Goal: Contribute content: Contribute content

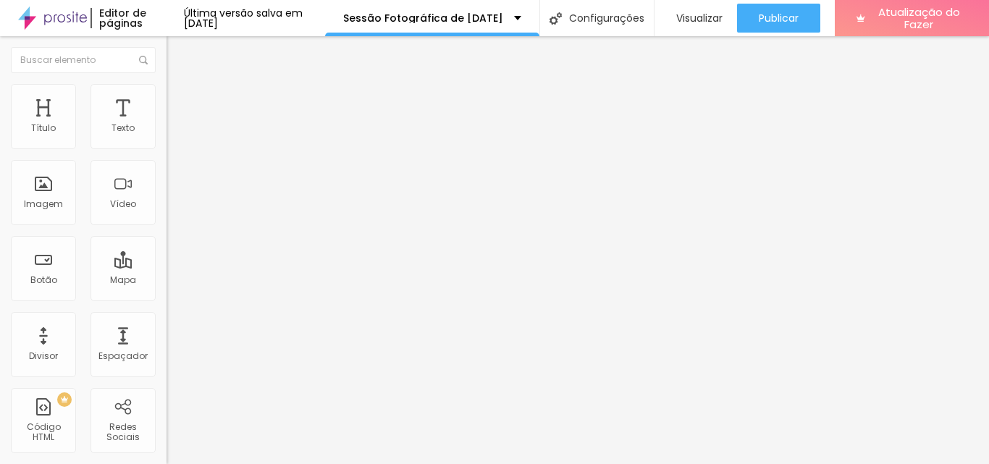
click at [172, 135] on icon "button" at bounding box center [176, 130] width 9 height 9
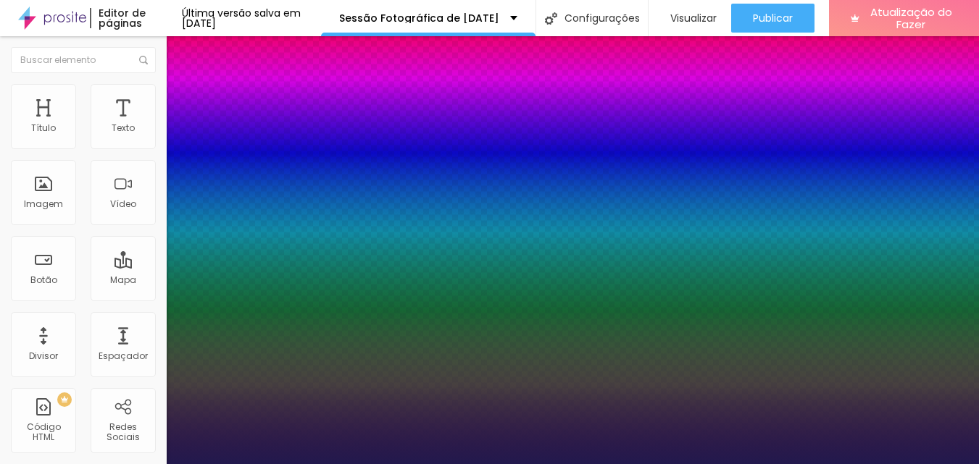
type input "1"
type input "31"
type input "1"
type input "27"
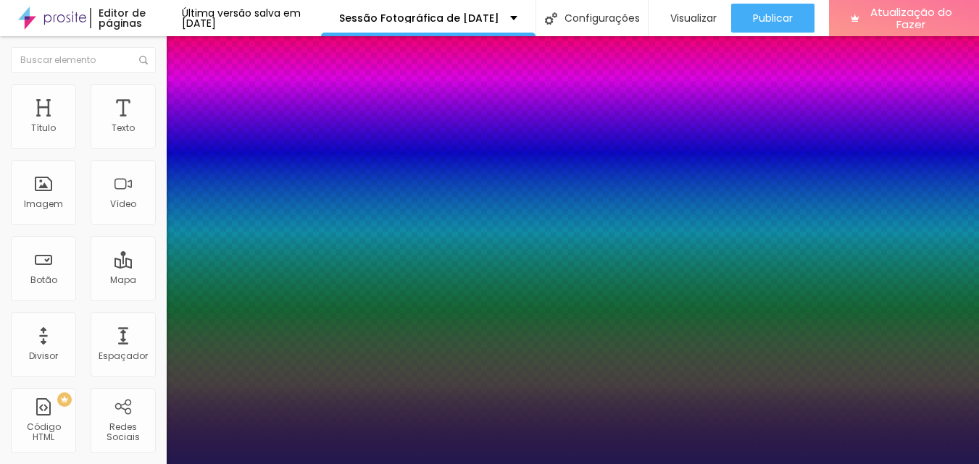
type input "27"
type input "1"
type input "26"
type input "1"
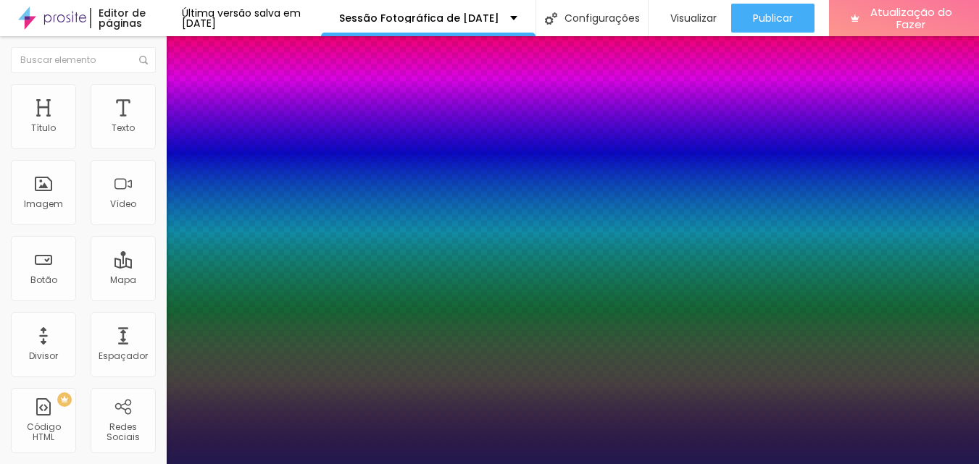
type input "27"
type input "1"
type input "28"
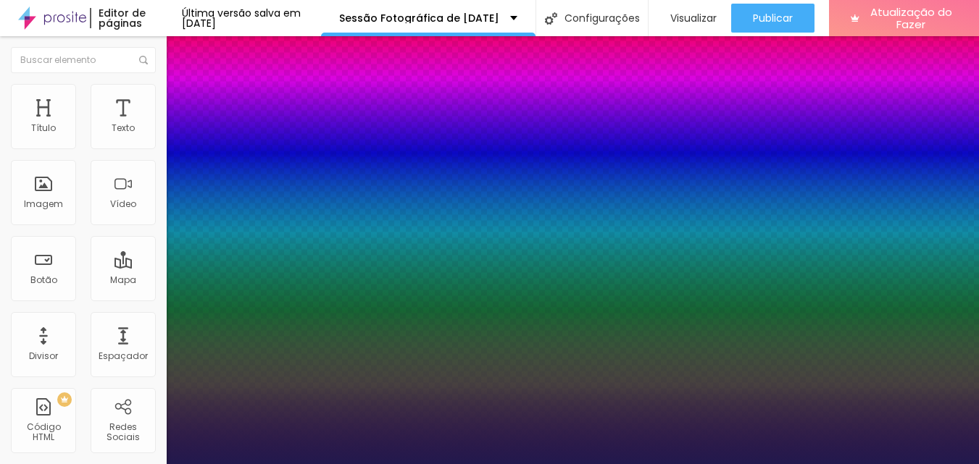
type input "1"
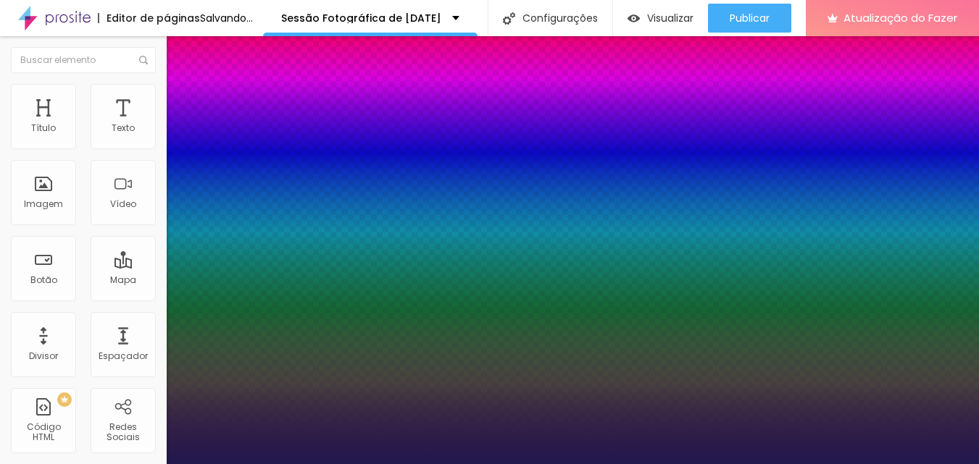
type input "29"
type input "1"
type input "29"
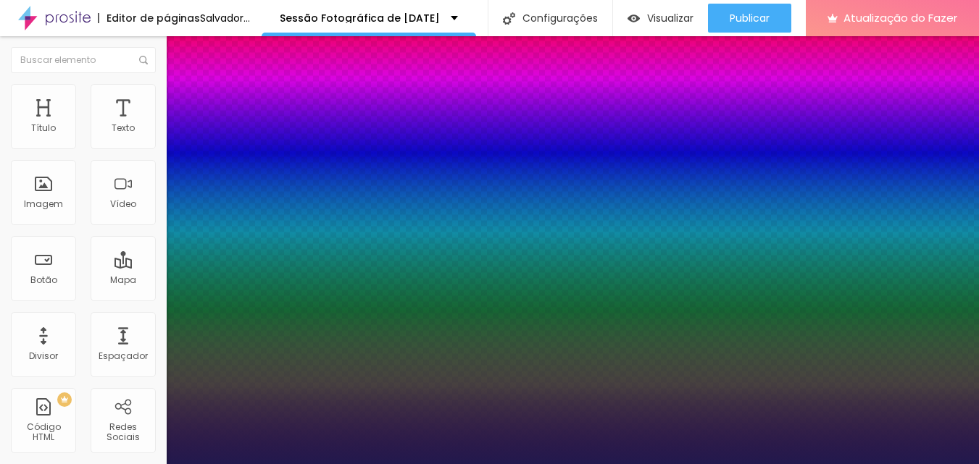
type input "1"
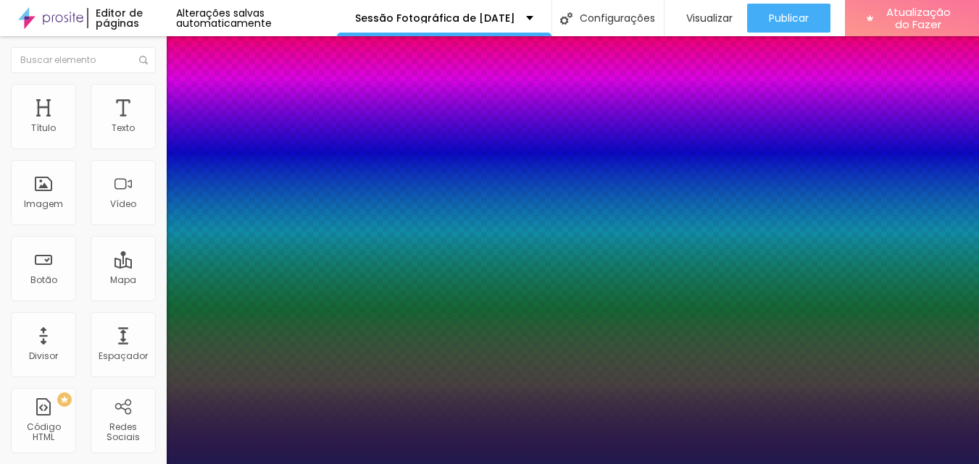
click at [863, 464] on div at bounding box center [489, 464] width 979 height 0
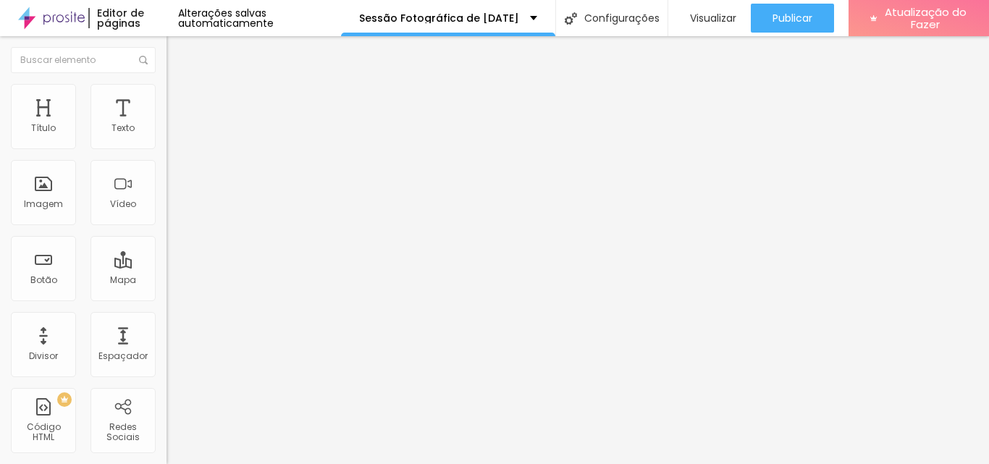
click at [175, 125] on font "Adicionar imagem" at bounding box center [217, 118] width 85 height 12
click at [296, 464] on div at bounding box center [494, 473] width 989 height 0
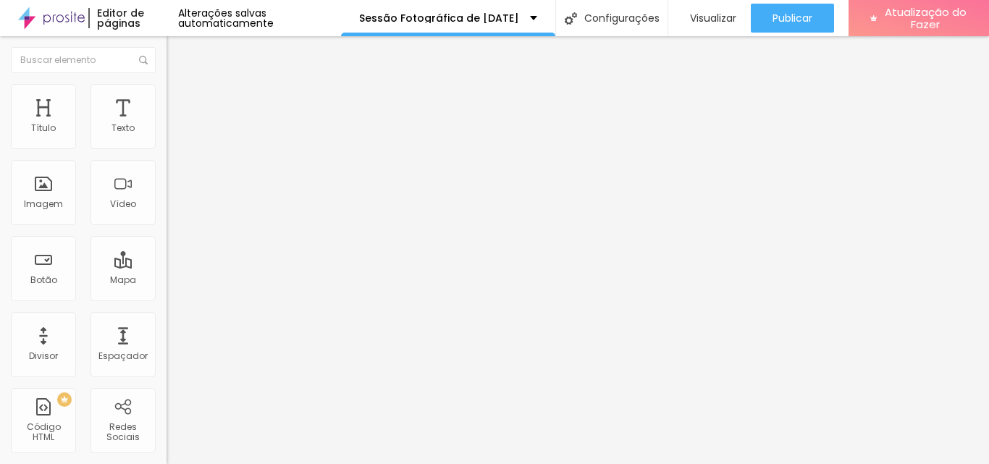
click at [177, 50] on img "button" at bounding box center [183, 53] width 12 height 12
click at [175, 125] on font "Adicionar imagem" at bounding box center [217, 118] width 85 height 12
click at [177, 49] on img "button" at bounding box center [183, 53] width 12 height 12
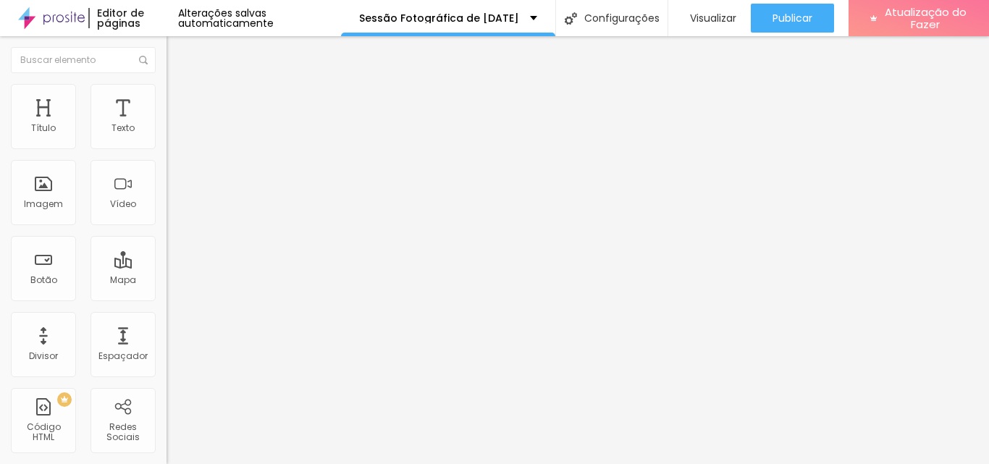
click at [175, 125] on font "Trocar imagem" at bounding box center [210, 118] width 70 height 12
click at [175, 125] on font "Adicionar imagem" at bounding box center [217, 118] width 85 height 12
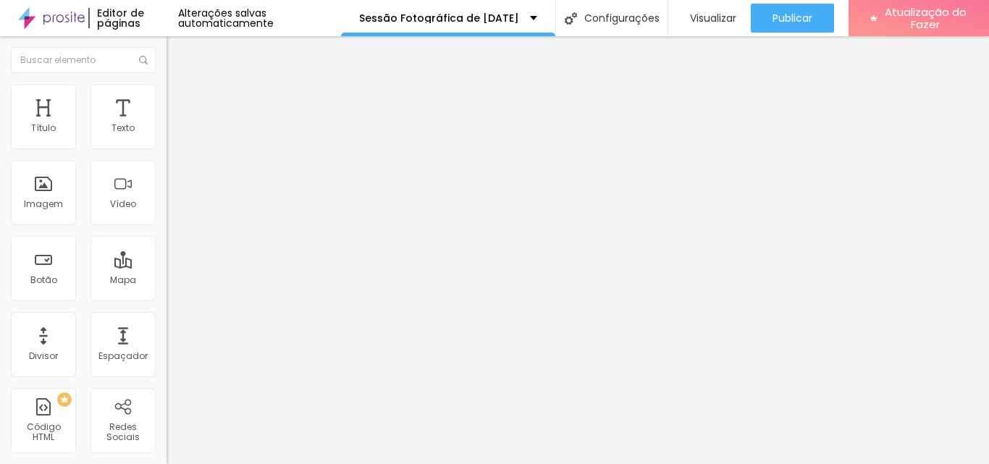
scroll to position [342, 0]
click at [167, 95] on li "Estilo" at bounding box center [250, 91] width 167 height 14
type input "95"
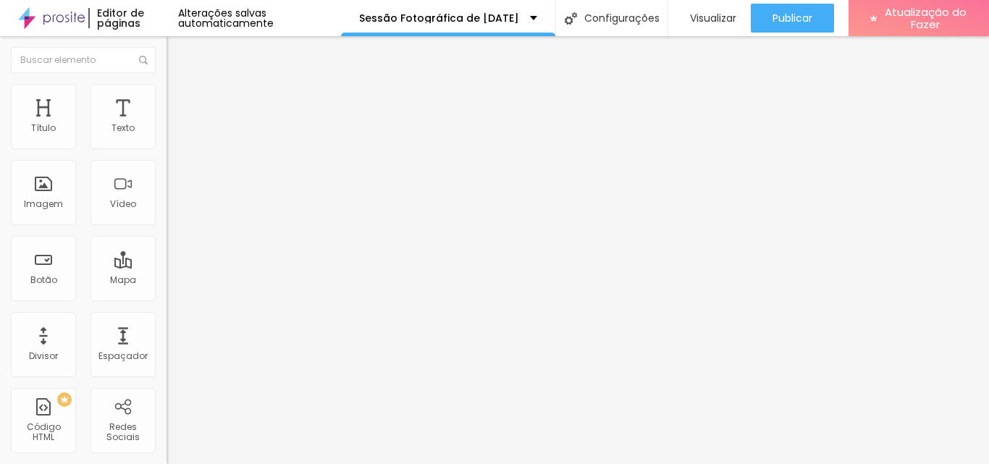
type input "95"
type input "90"
type input "85"
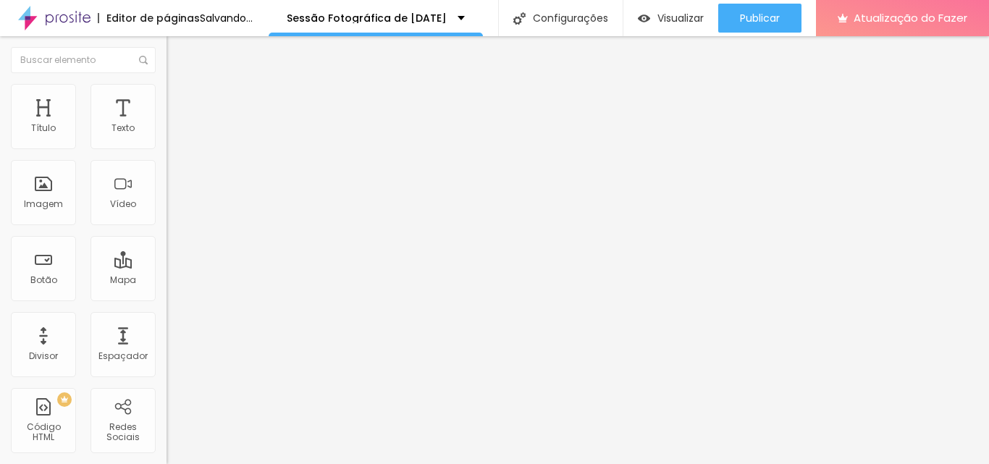
type input "80"
type input "75"
type input "70"
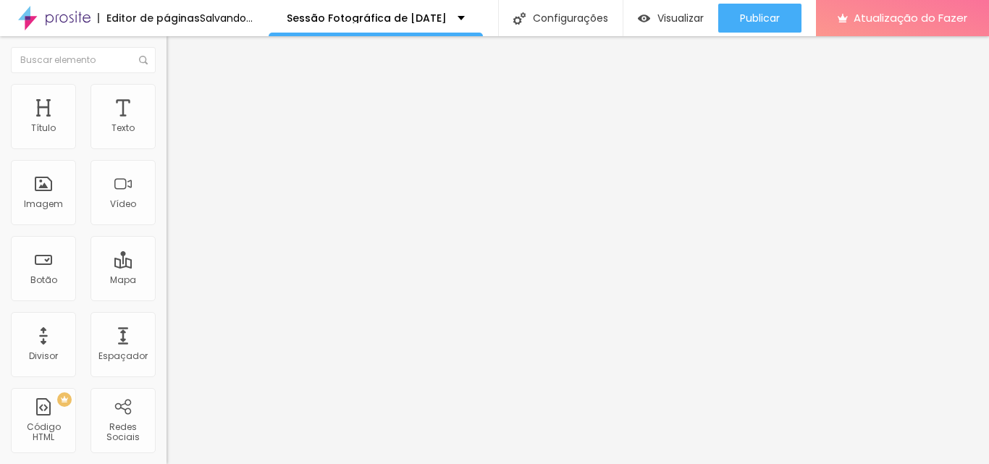
type input "70"
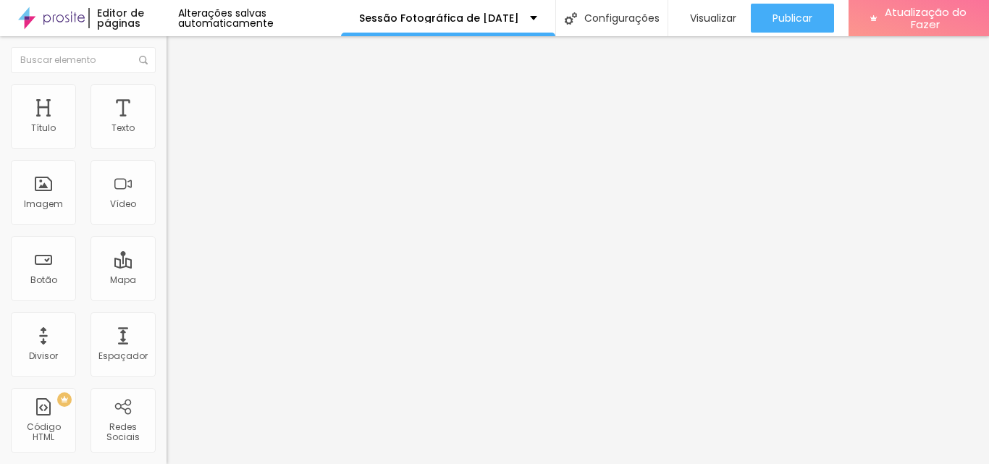
type input "65"
type input "60"
type input "55"
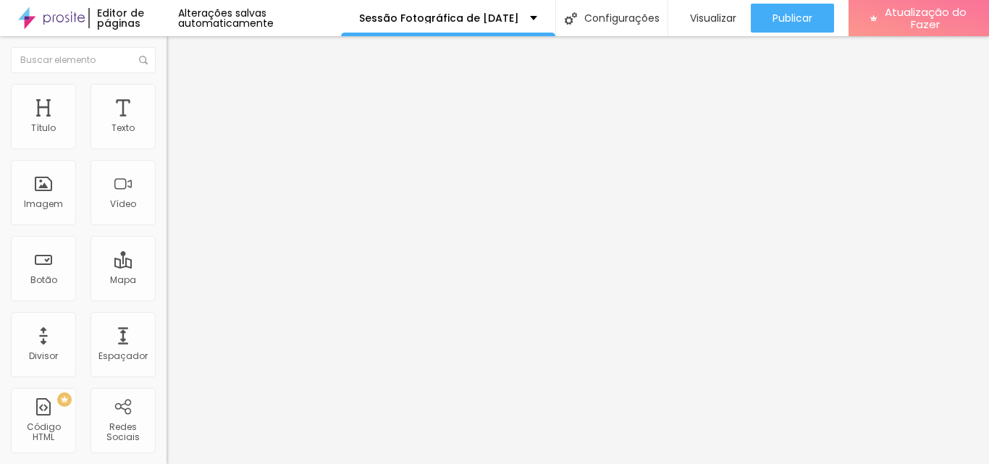
type input "55"
type input "50"
type input "45"
drag, startPoint x: 149, startPoint y: 159, endPoint x: 67, endPoint y: 157, distance: 82.6
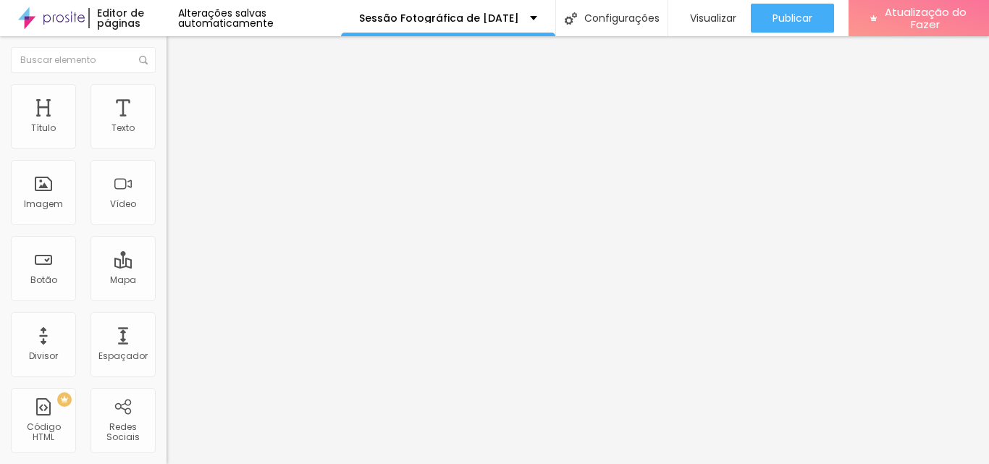
type input "45"
click at [167, 148] on input "range" at bounding box center [213, 143] width 93 height 12
type input "50"
click at [167, 148] on input "range" at bounding box center [213, 143] width 93 height 12
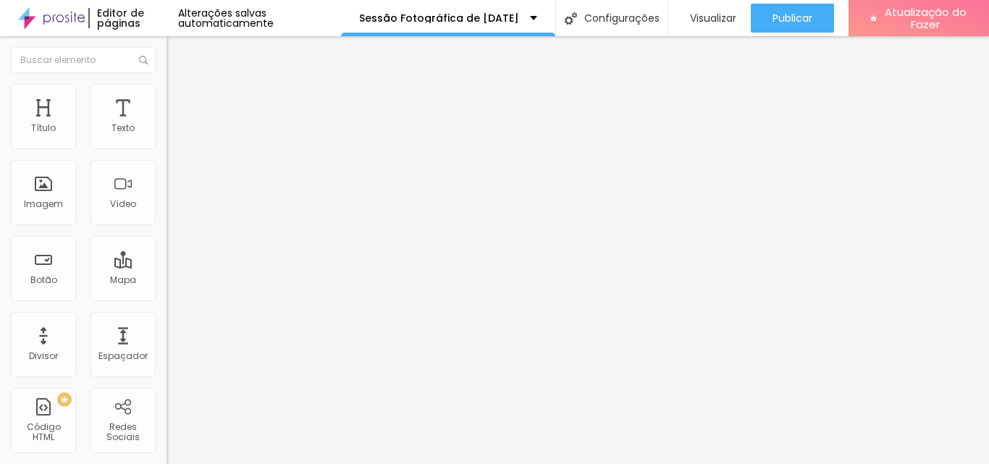
click at [174, 133] on icon "button" at bounding box center [177, 130] width 6 height 6
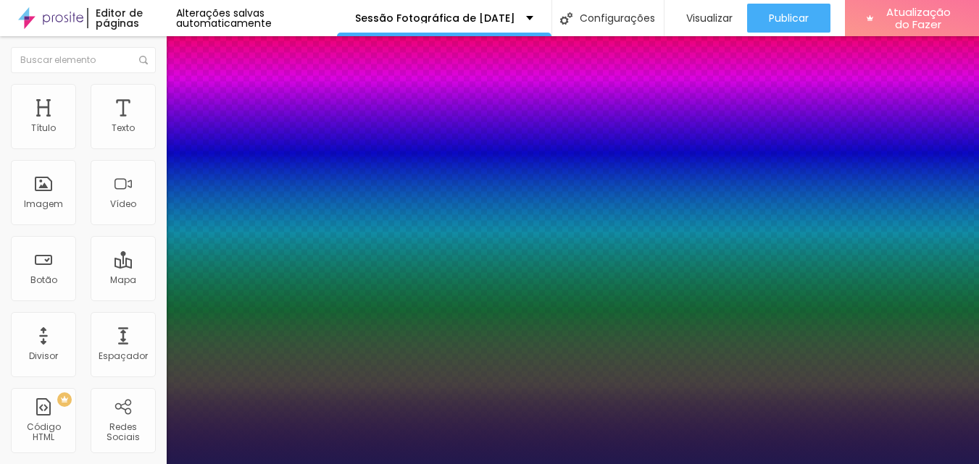
type input "15"
type input "16"
type input "17"
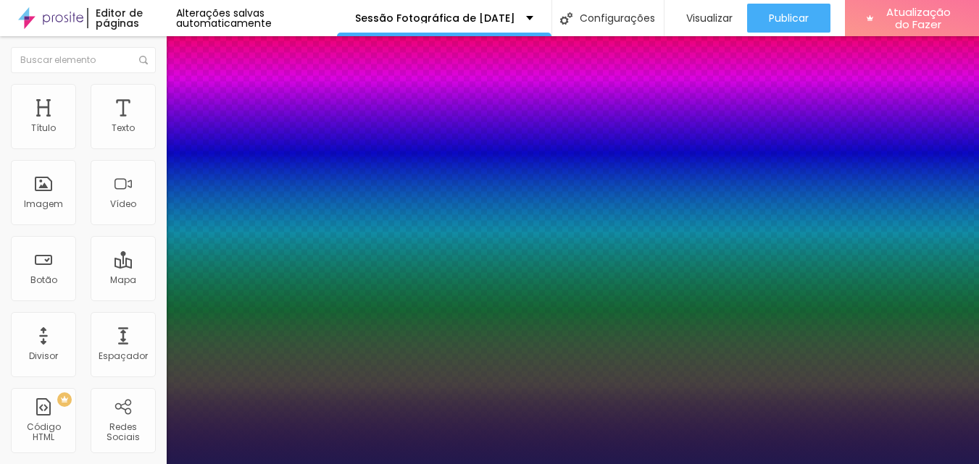
type input "17"
type input "18"
type input "22"
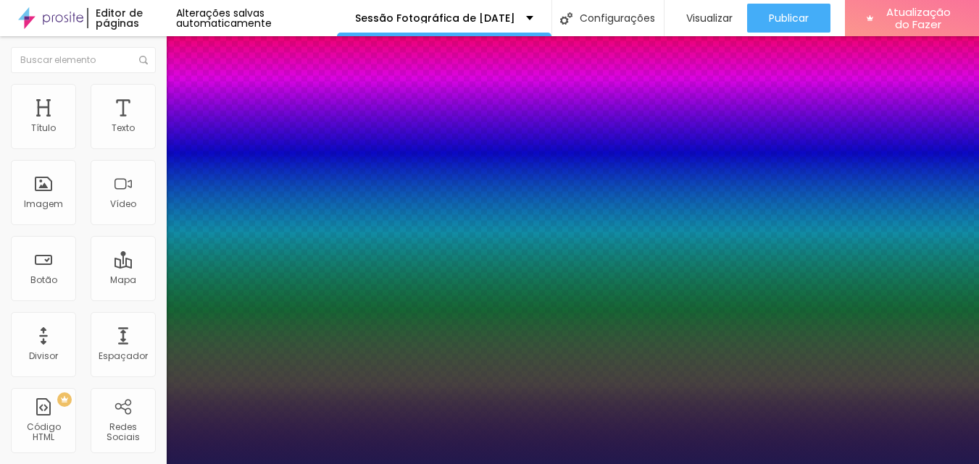
type input "23"
type input "24"
type input "26"
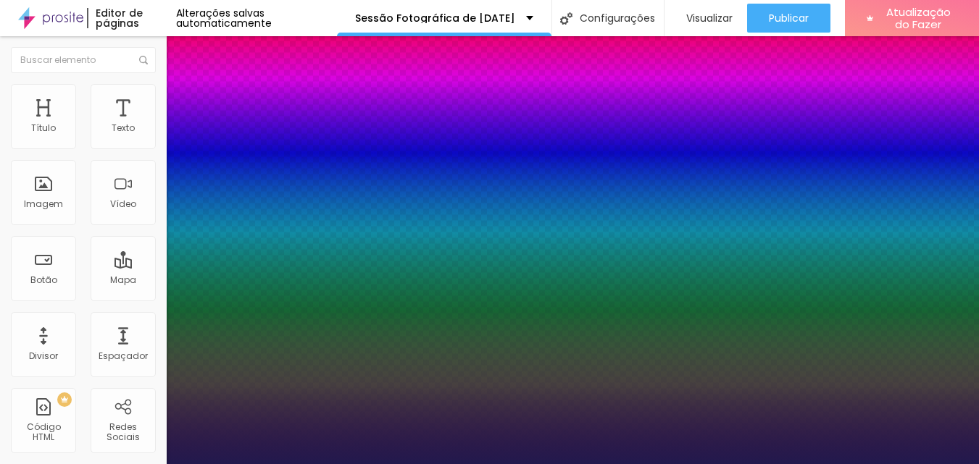
type input "26"
type input "24"
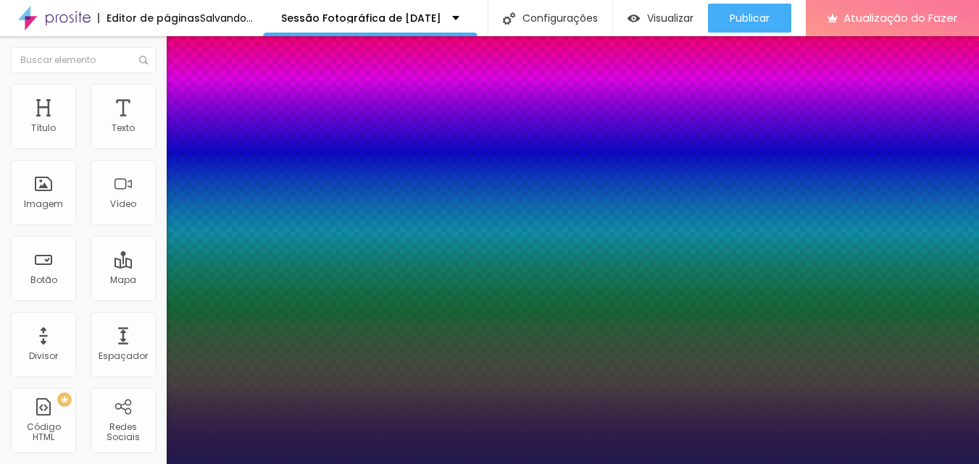
type input "23"
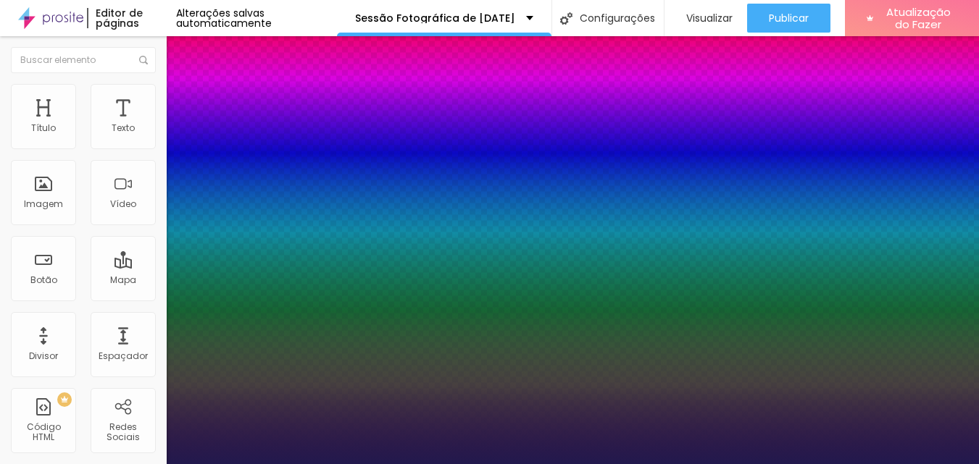
type input "24"
type input "26"
type input "27"
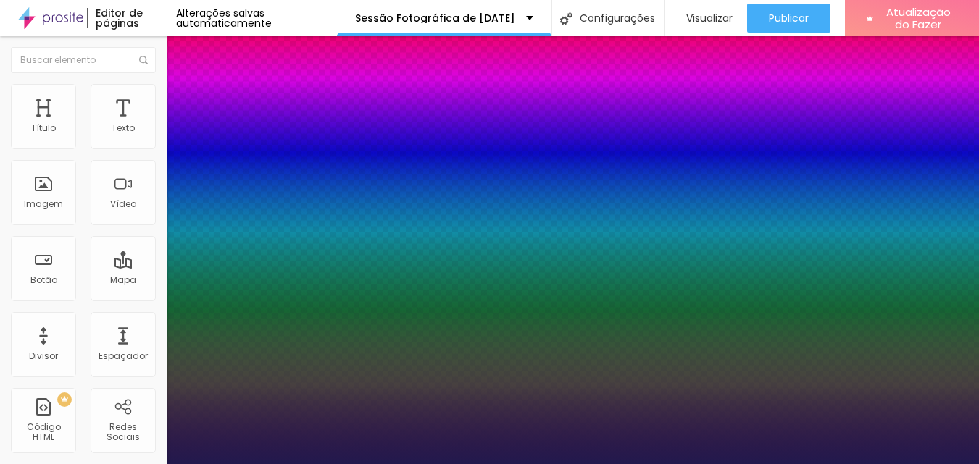
type input "27"
type input "29"
type input "27"
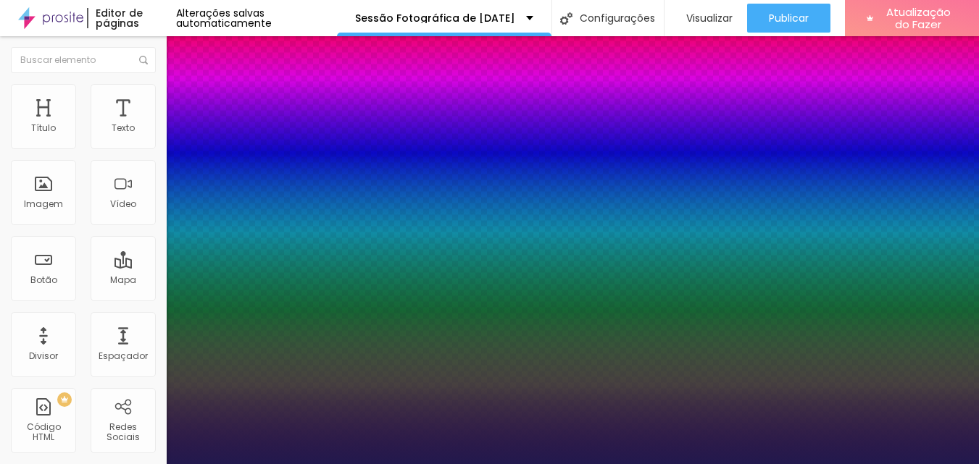
type input "26"
type input "25"
type input "24"
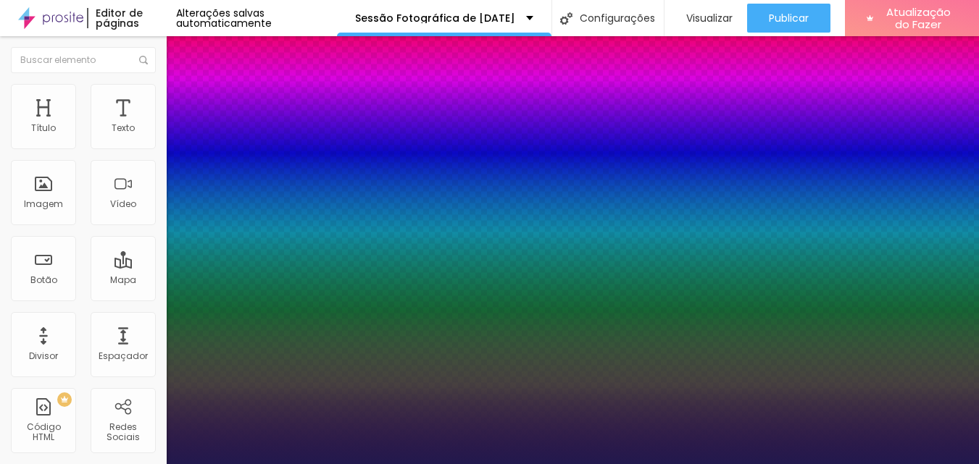
type input "24"
drag, startPoint x: 193, startPoint y: 246, endPoint x: 205, endPoint y: 246, distance: 11.6
type input "24"
click at [835, 464] on div at bounding box center [489, 464] width 979 height 0
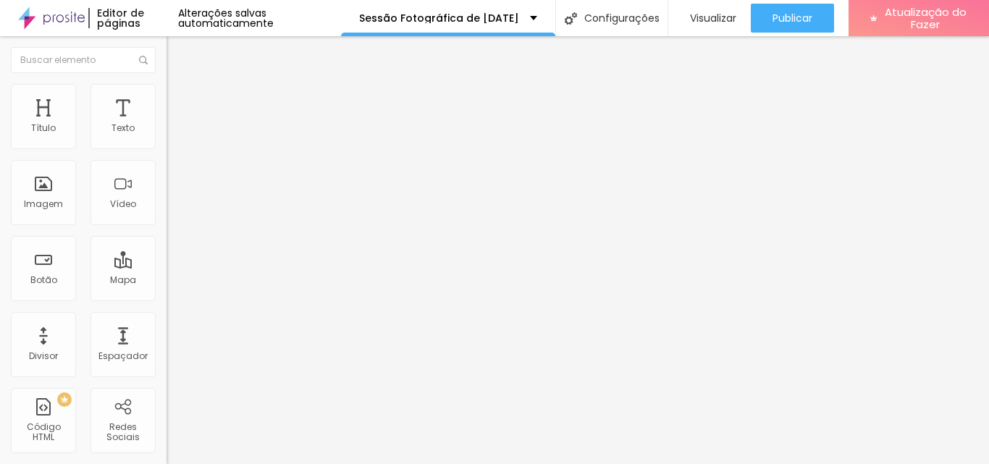
click at [180, 97] on font "Estilo" at bounding box center [191, 94] width 22 height 12
type input "95"
type input "90"
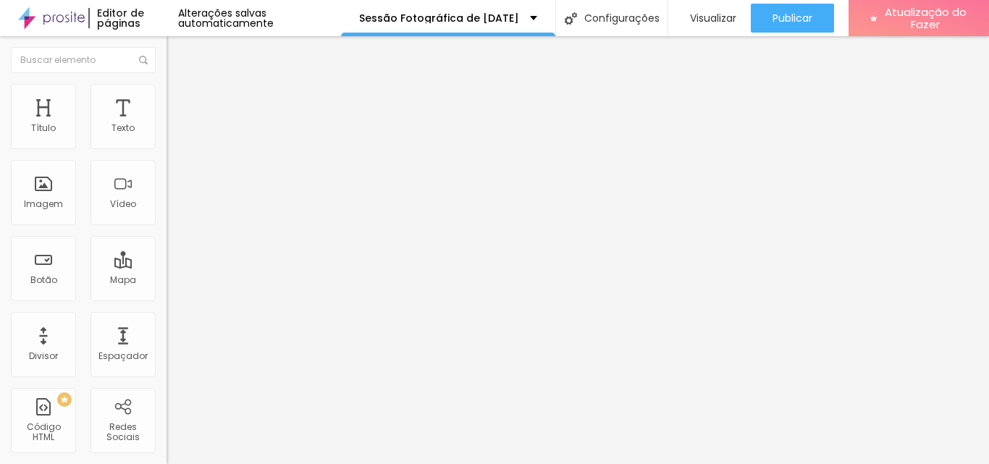
type input "85"
type input "80"
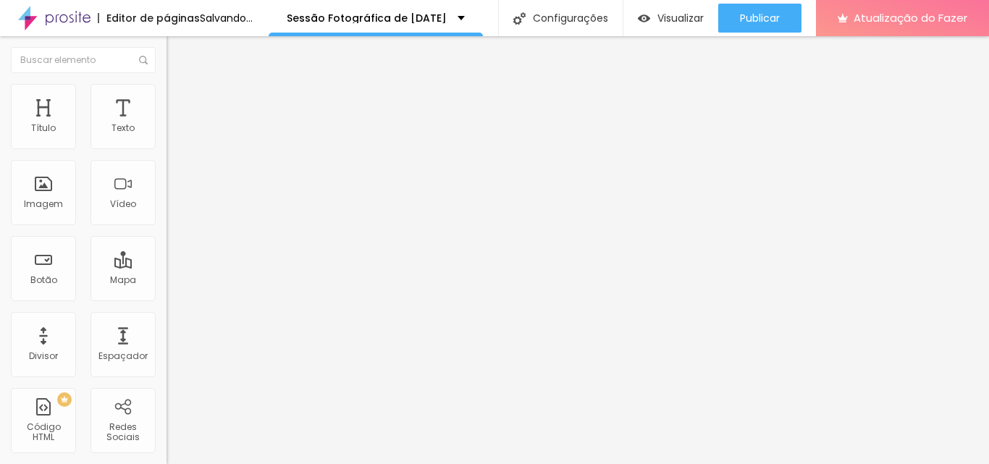
drag, startPoint x: 154, startPoint y: 155, endPoint x: 121, endPoint y: 162, distance: 34.1
type input "80"
click at [167, 148] on input "range" at bounding box center [213, 143] width 93 height 12
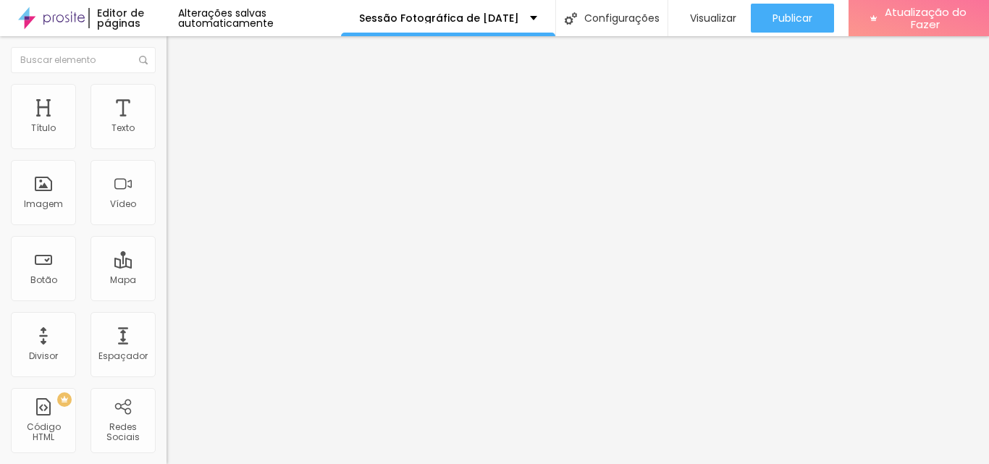
click at [180, 98] on font "Estilo" at bounding box center [191, 94] width 22 height 12
type input "95"
type input "90"
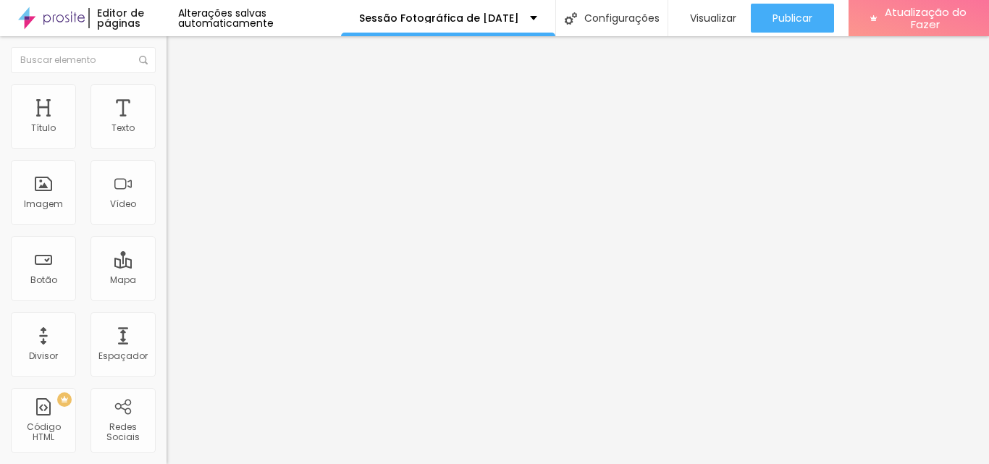
type input "85"
type input "80"
type input "75"
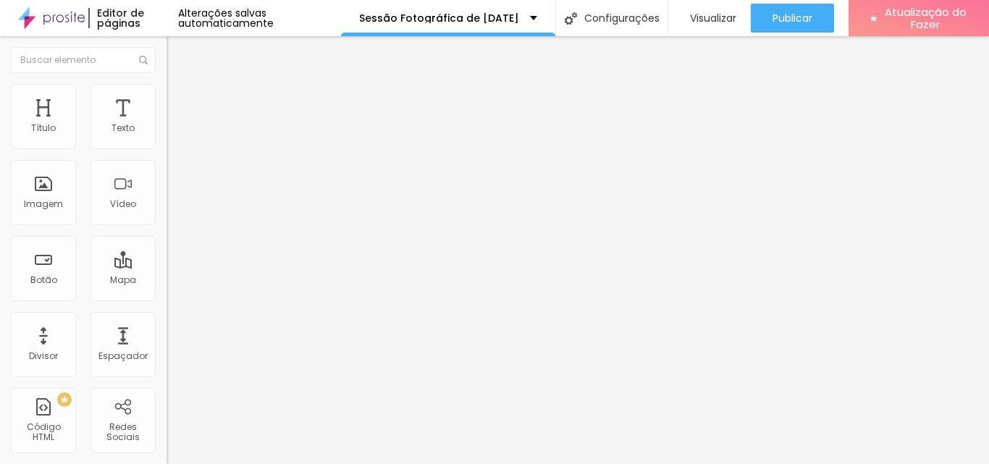
type input "75"
type input "80"
drag, startPoint x: 148, startPoint y: 156, endPoint x: 119, endPoint y: 161, distance: 29.4
type input "80"
click at [167, 148] on input "range" at bounding box center [213, 143] width 93 height 12
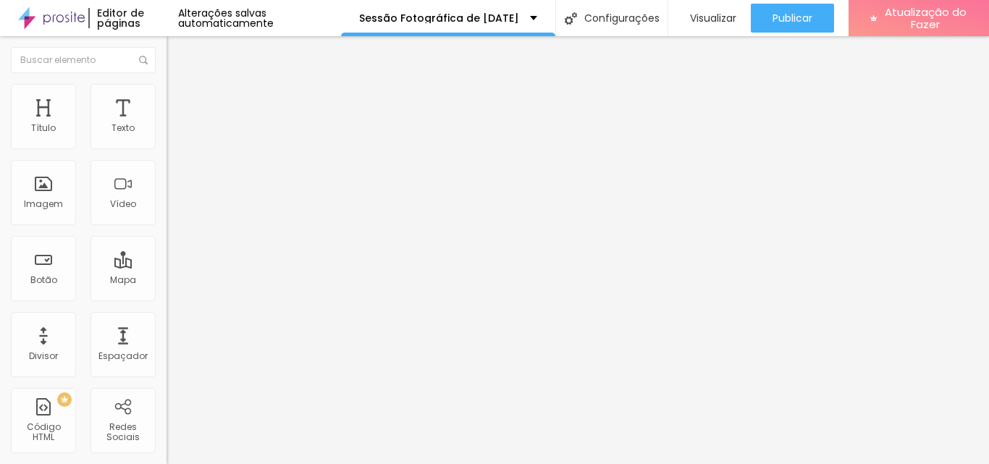
click at [167, 96] on li "Estilo" at bounding box center [250, 91] width 167 height 14
type input "95"
type input "90"
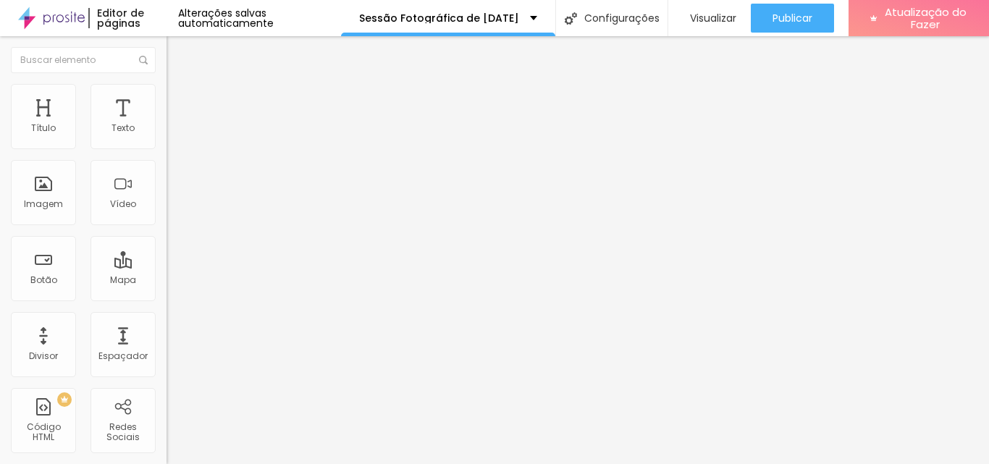
type input "85"
type input "80"
type input "75"
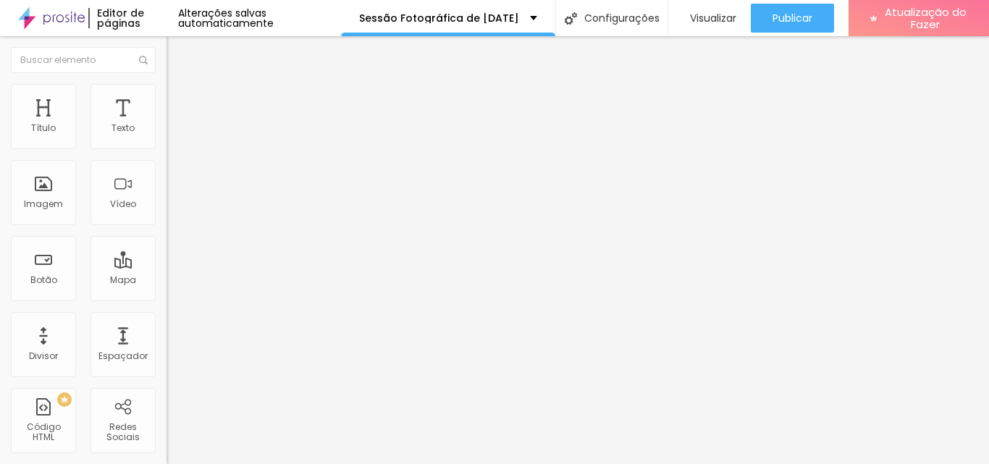
type input "75"
type input "80"
drag, startPoint x: 151, startPoint y: 157, endPoint x: 120, endPoint y: 162, distance: 31.4
type input "80"
click at [167, 148] on input "range" at bounding box center [213, 143] width 93 height 12
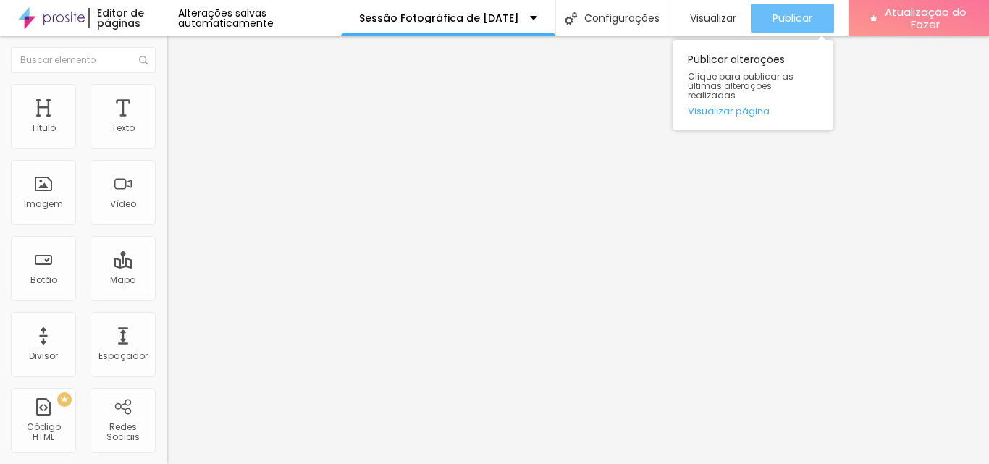
click at [789, 9] on div "Publicar" at bounding box center [793, 18] width 40 height 29
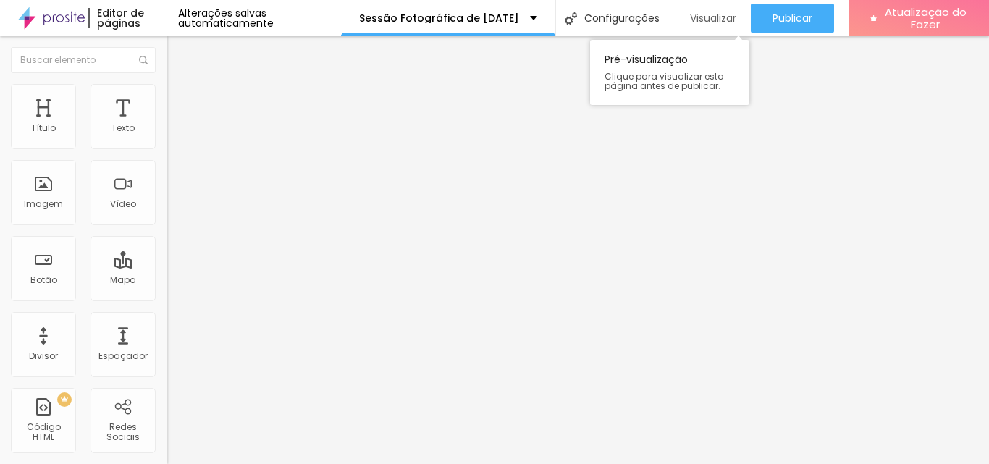
click at [697, 14] on font "Visualizar" at bounding box center [713, 18] width 46 height 14
click at [172, 135] on icon "button" at bounding box center [176, 130] width 9 height 9
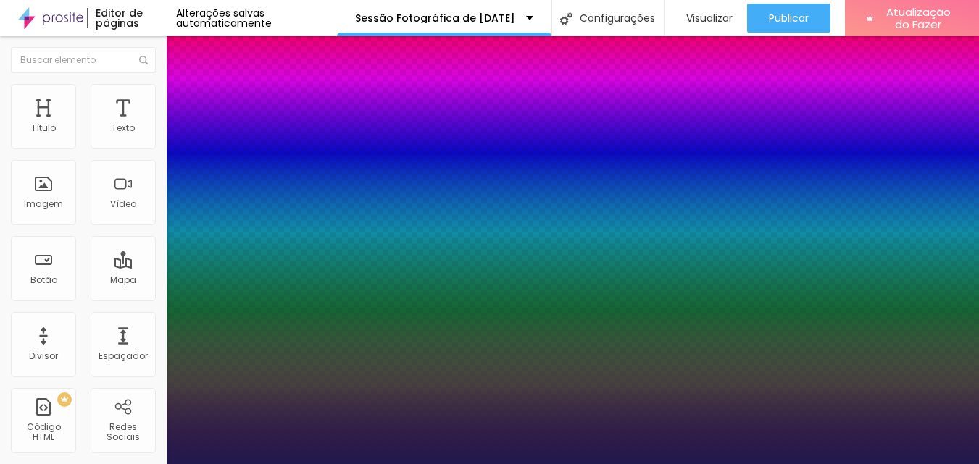
type input "22"
type input "20"
type input "19"
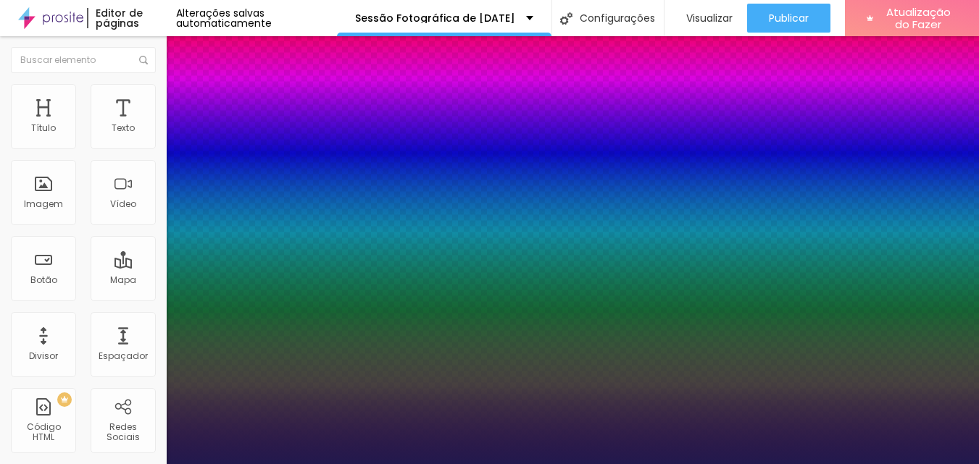
type input "19"
drag, startPoint x: 974, startPoint y: 129, endPoint x: 984, endPoint y: 146, distance: 19.5
click at [979, 146] on html "Editor de páginas Alterações salvas automaticamente Sessão Fotográfica de [DATE…" at bounding box center [489, 232] width 979 height 464
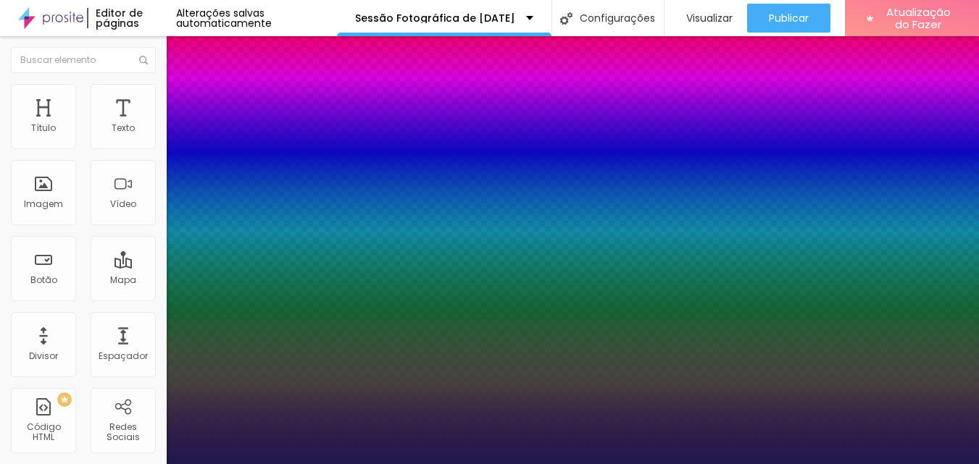
click at [418, 464] on div at bounding box center [489, 464] width 979 height 0
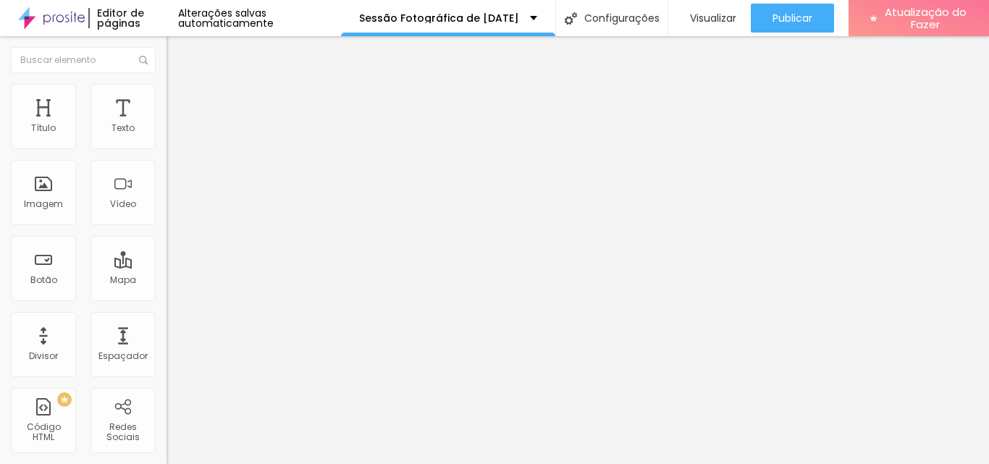
click at [180, 98] on font "Estilo" at bounding box center [191, 94] width 22 height 12
type input "75"
type input "70"
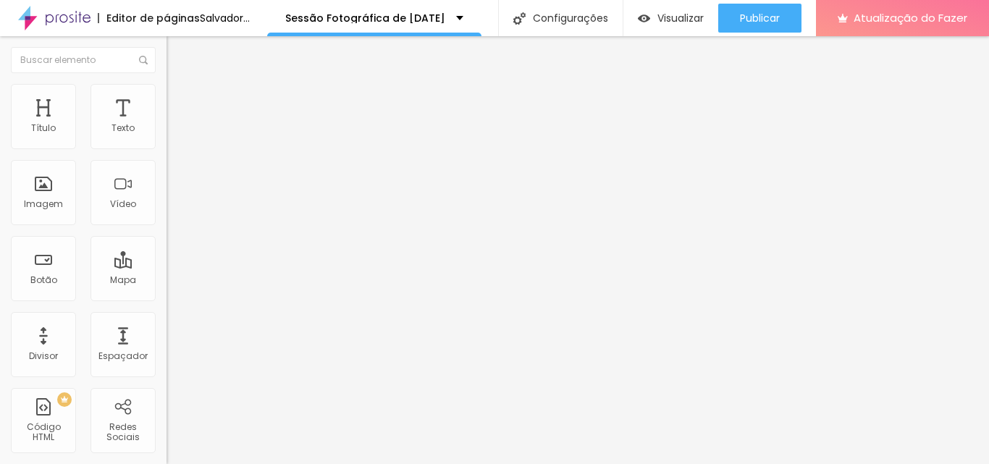
drag, startPoint x: 121, startPoint y: 156, endPoint x: 106, endPoint y: 156, distance: 15.2
type input "70"
click at [167, 148] on input "range" at bounding box center [213, 143] width 93 height 12
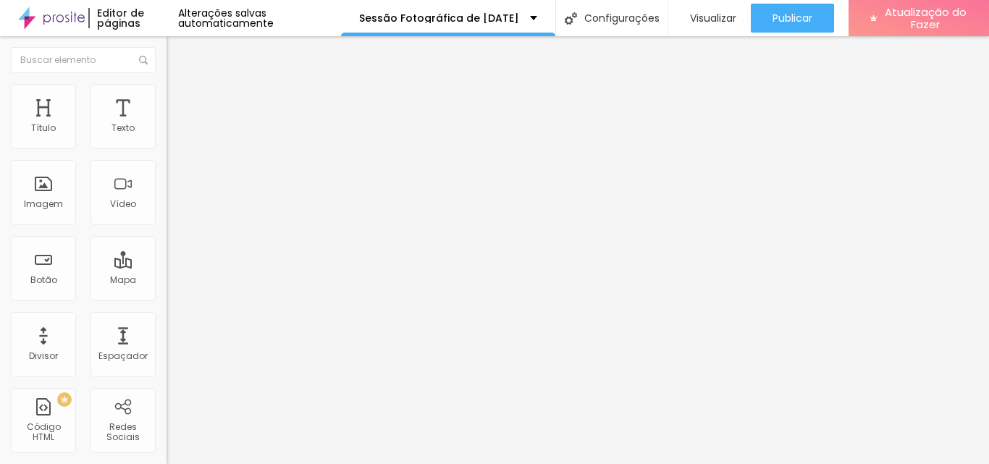
click at [167, 93] on img at bounding box center [173, 90] width 13 height 13
type input "75"
type input "70"
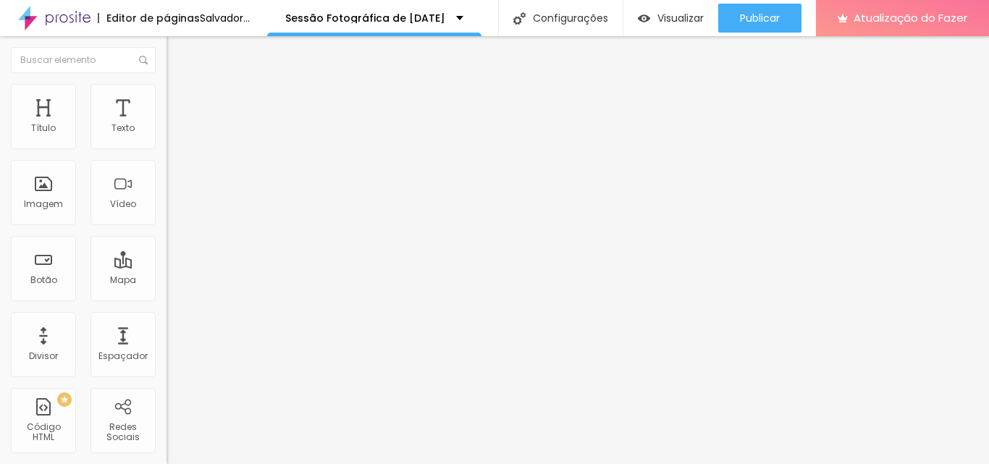
drag, startPoint x: 122, startPoint y: 156, endPoint x: 107, endPoint y: 156, distance: 14.5
type input "70"
click at [167, 148] on input "range" at bounding box center [213, 143] width 93 height 12
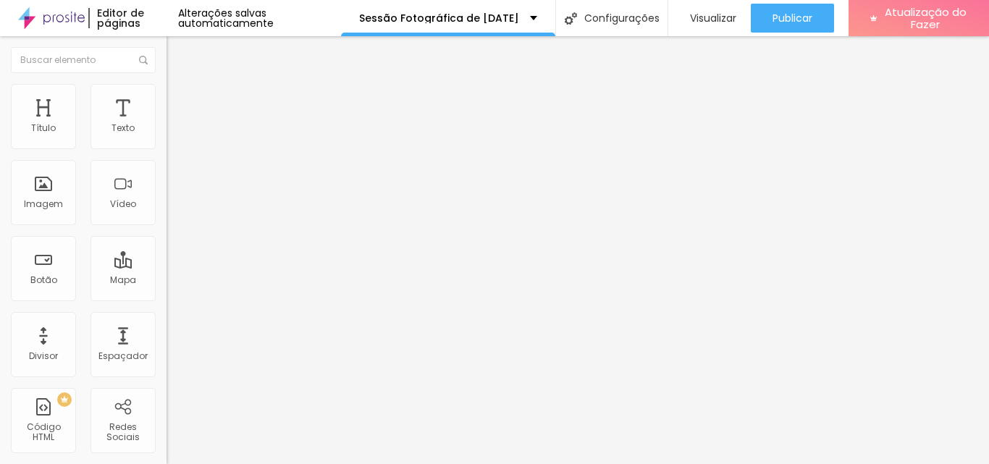
click at [167, 93] on img at bounding box center [173, 90] width 13 height 13
type input "75"
type input "70"
drag, startPoint x: 118, startPoint y: 154, endPoint x: 107, endPoint y: 154, distance: 10.9
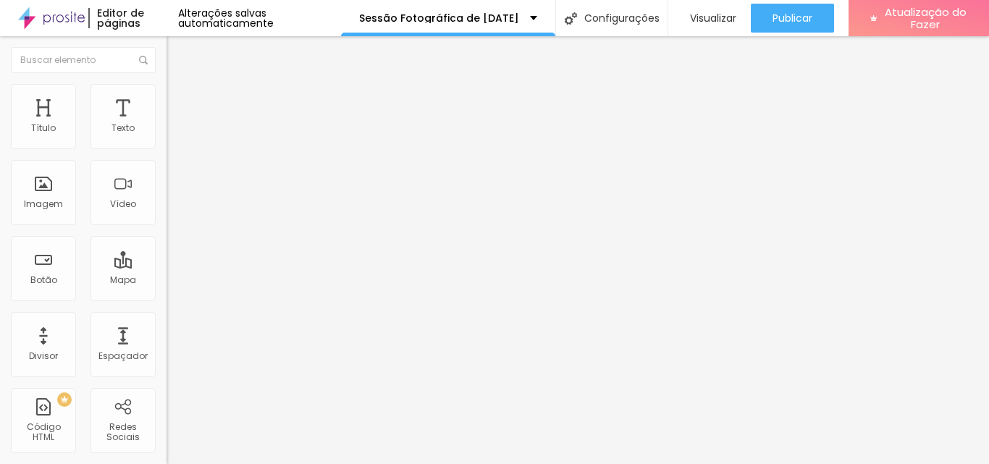
type input "70"
click at [167, 148] on input "range" at bounding box center [213, 143] width 93 height 12
click at [167, 267] on div "Editar nulo Estilo Avançado Tipografia Voltar ao padrão Sombra DESATIVADO Volta…" at bounding box center [250, 250] width 167 height 428
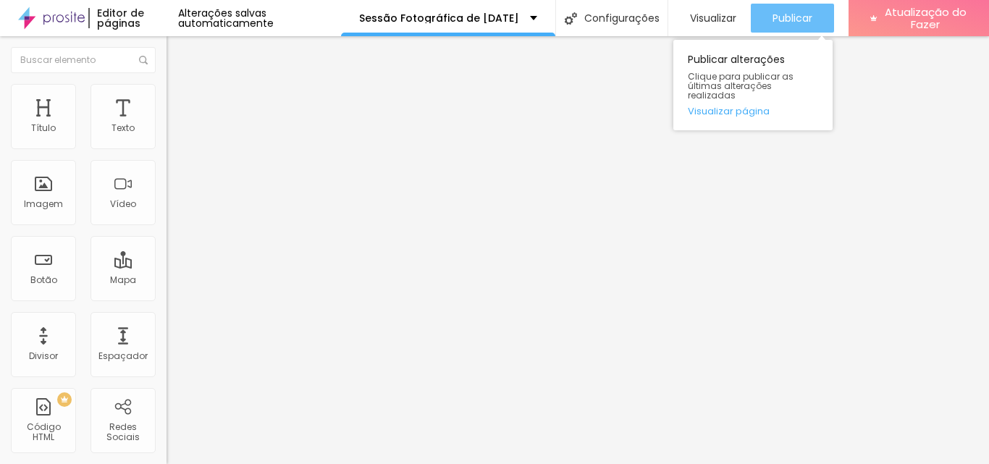
click at [781, 17] on font "Publicar" at bounding box center [793, 18] width 40 height 14
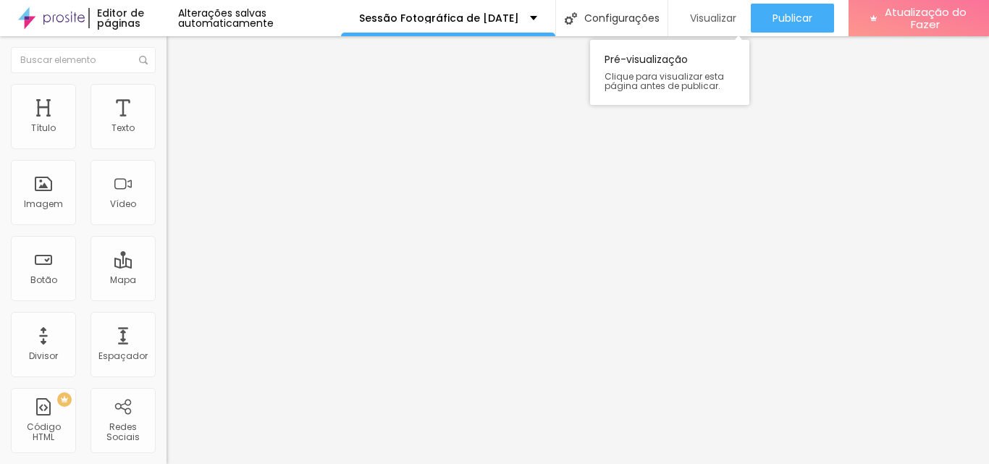
click at [705, 19] on font "Visualizar" at bounding box center [713, 18] width 46 height 14
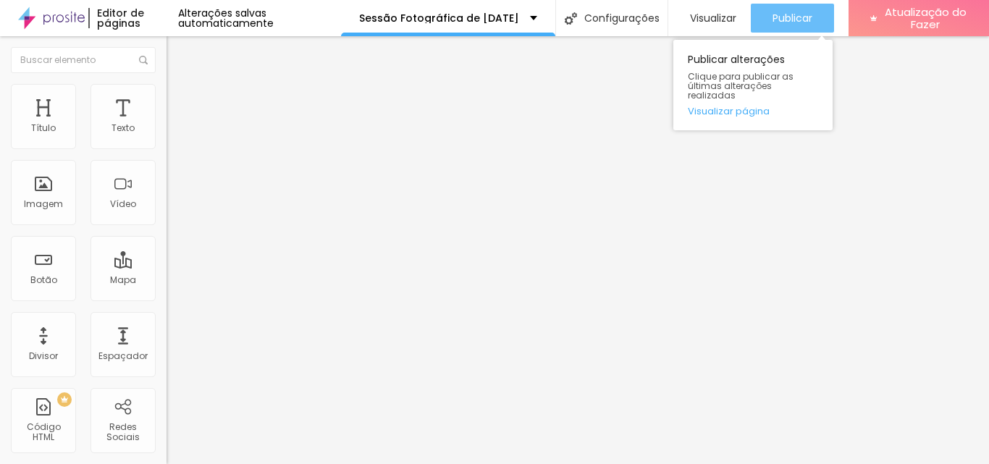
click at [773, 14] on font "Publicar" at bounding box center [793, 18] width 40 height 14
click at [773, 15] on font "Publicar" at bounding box center [793, 18] width 40 height 14
